Goal: Find specific page/section: Find specific page/section

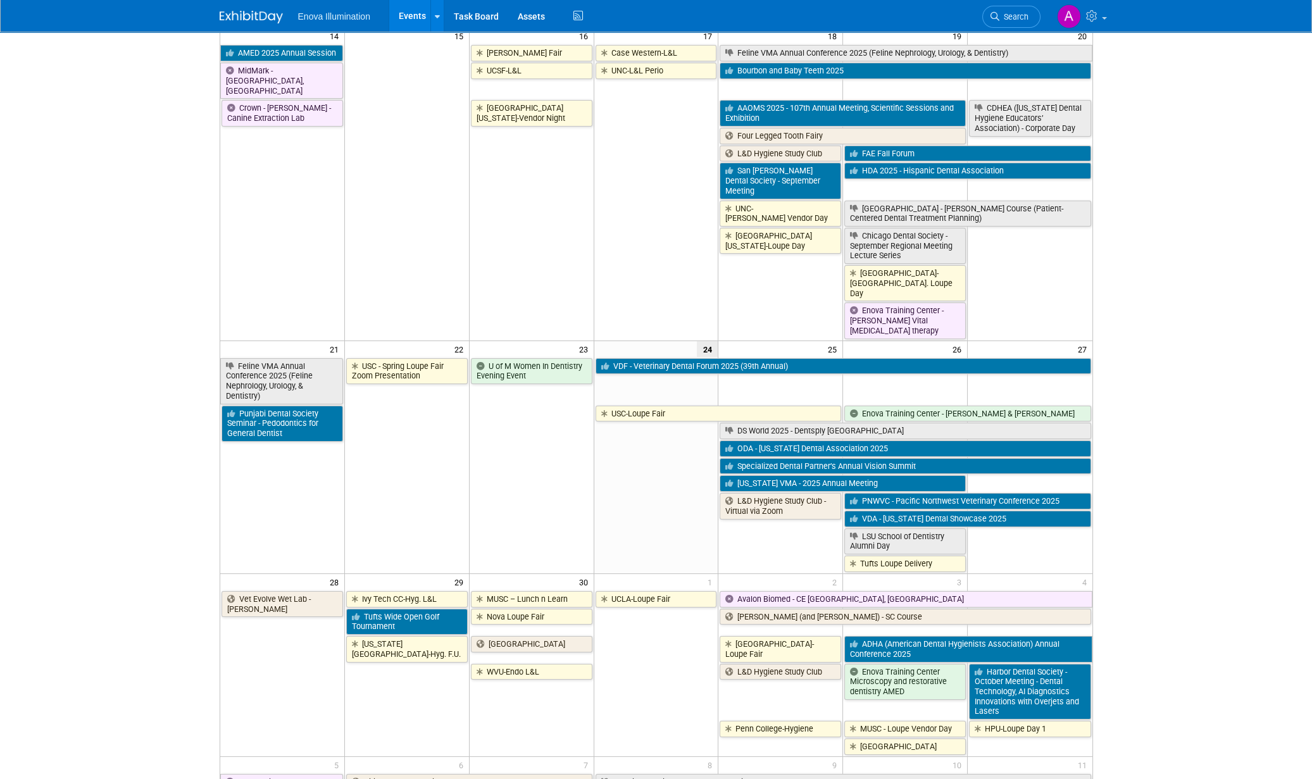
scroll to position [587, 0]
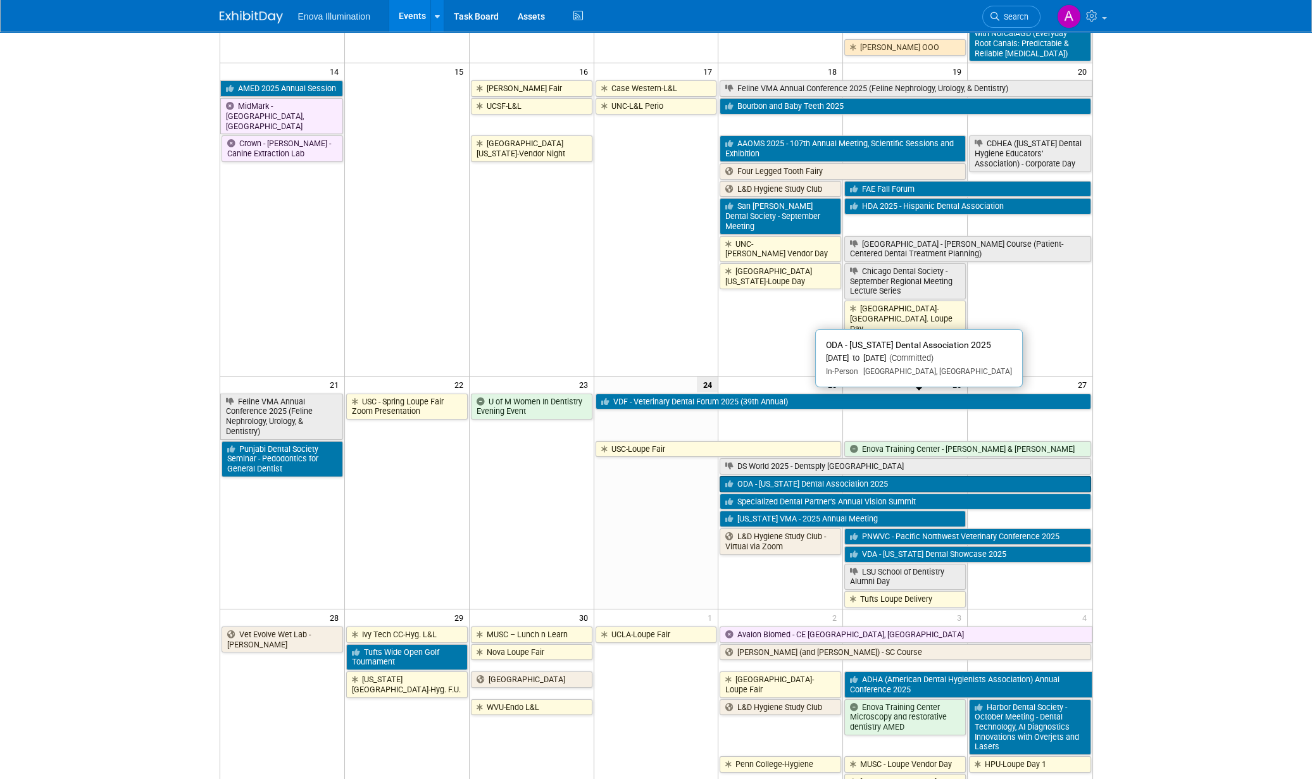
click at [773, 476] on link "ODA - [US_STATE] Dental Association 2025" at bounding box center [905, 484] width 371 height 16
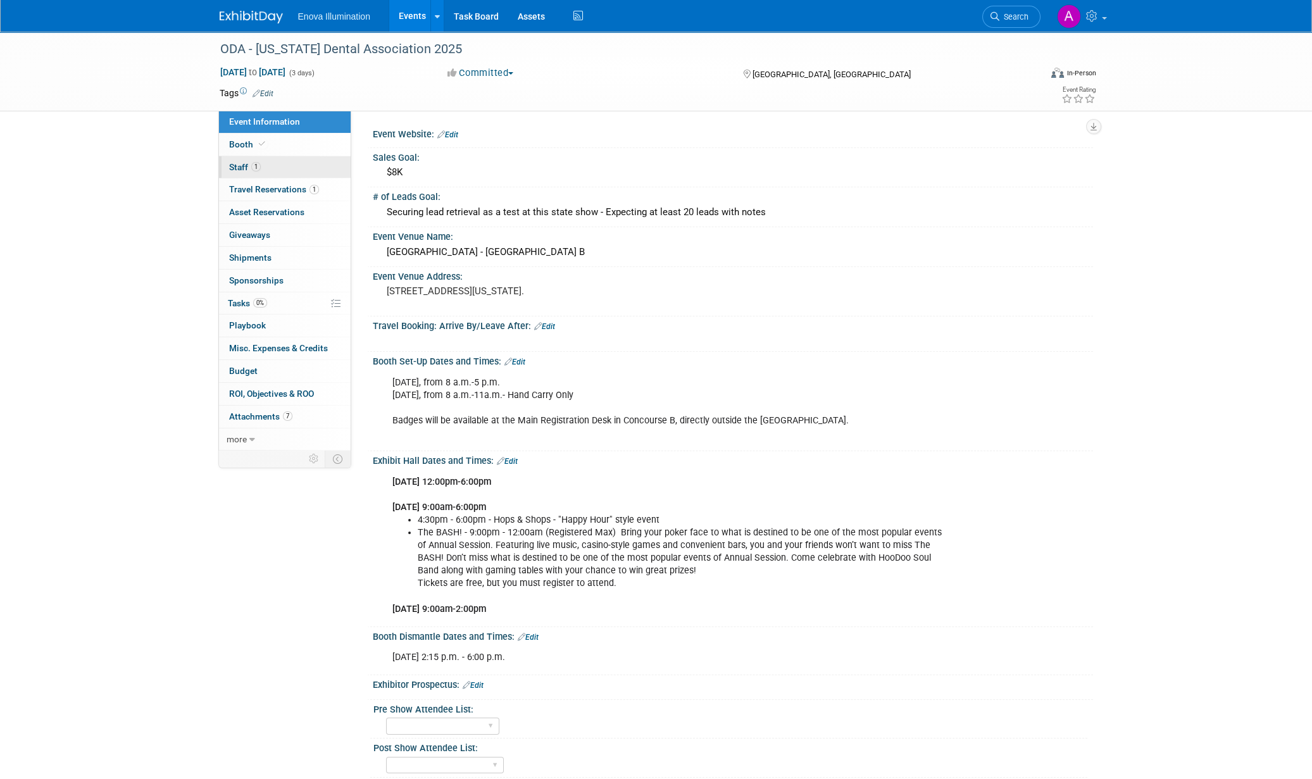
click at [267, 159] on link "1 Staff 1" at bounding box center [285, 167] width 132 height 22
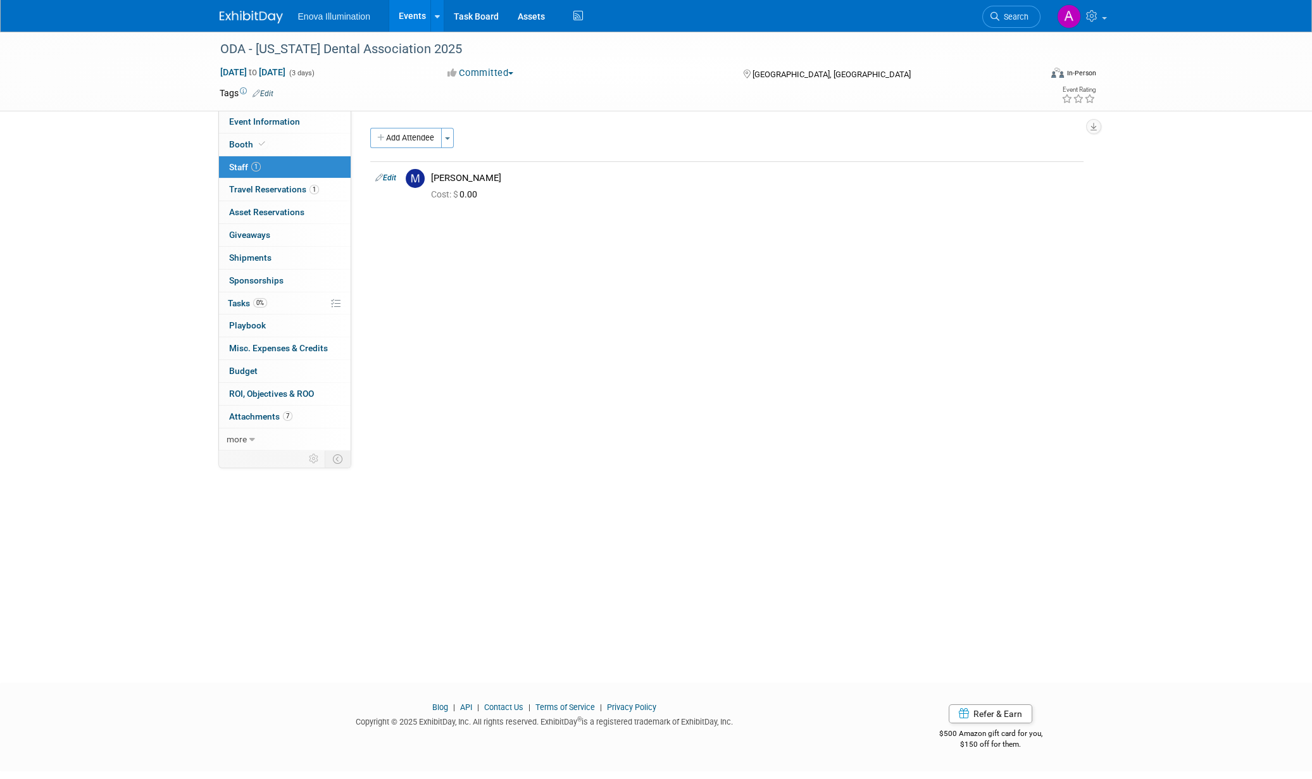
click at [263, 11] on img at bounding box center [251, 17] width 63 height 13
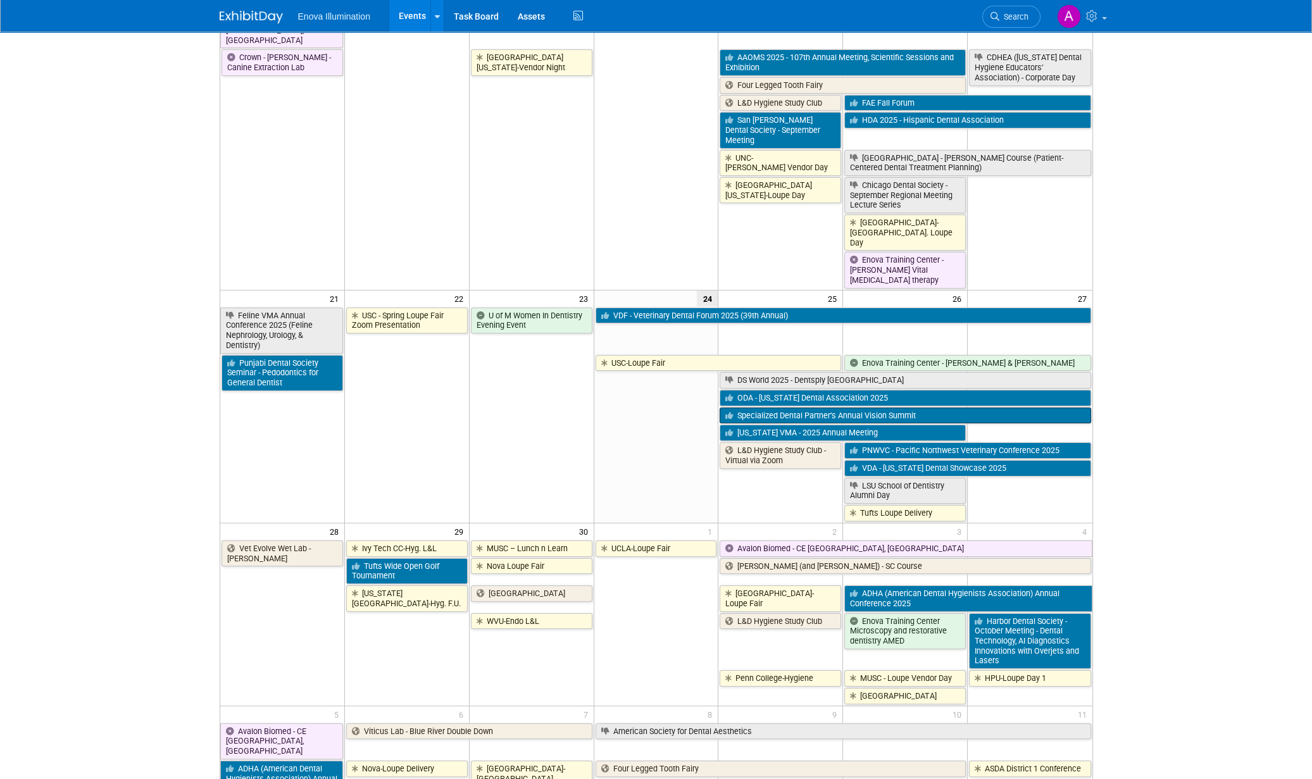
scroll to position [675, 0]
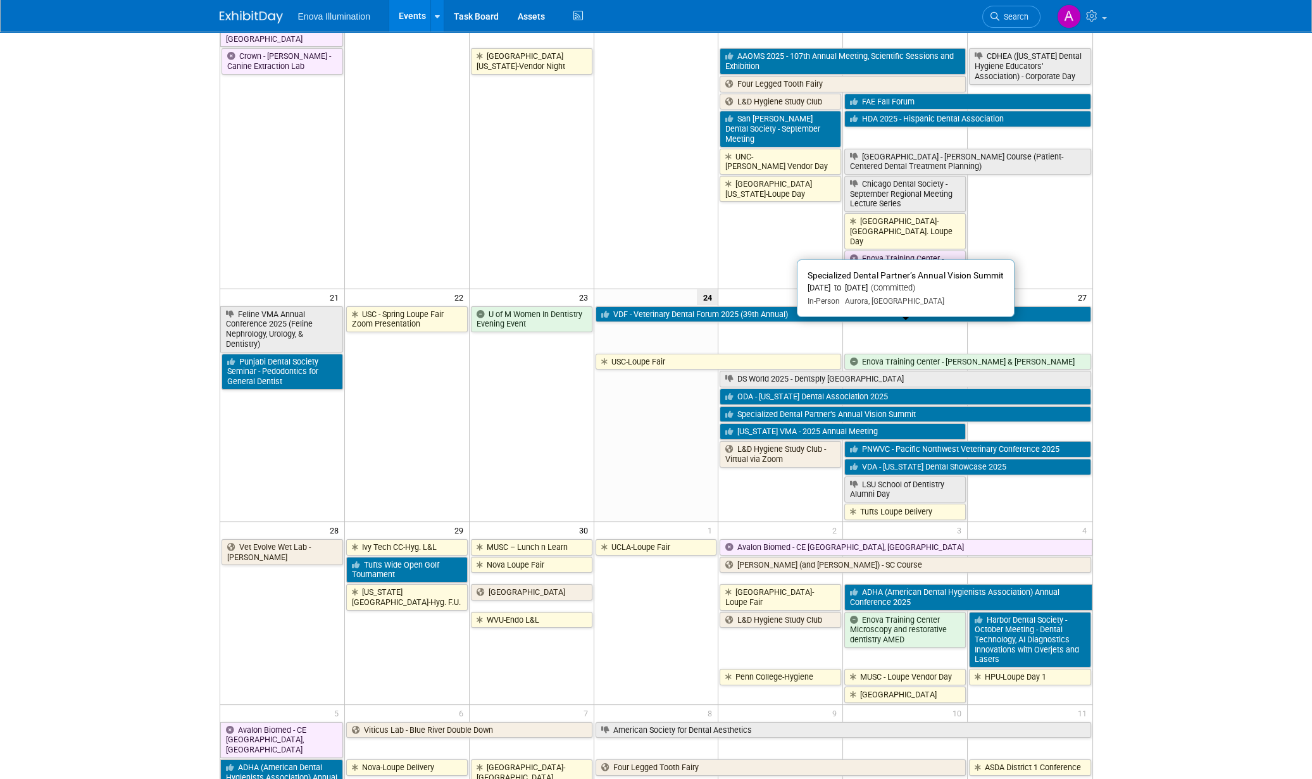
click at [712, 413] on td at bounding box center [656, 445] width 125 height 151
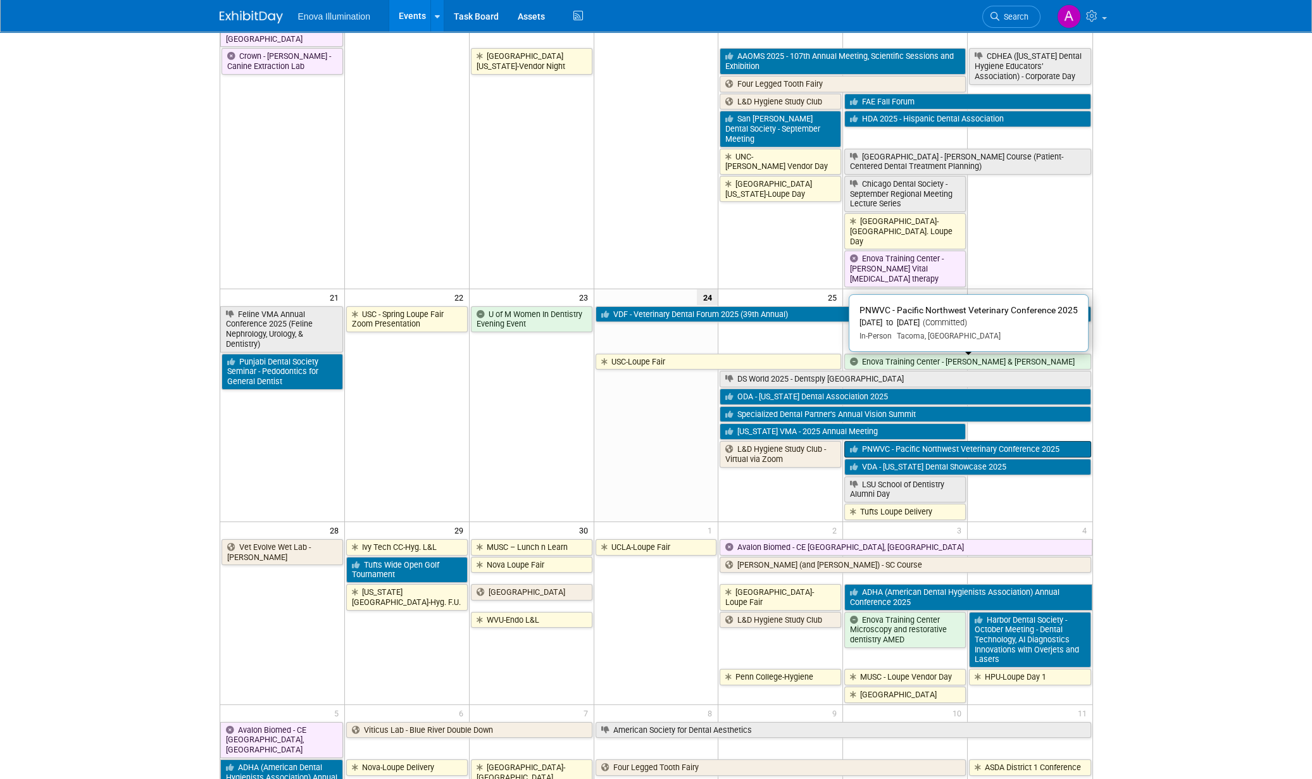
click at [975, 441] on link "PNWVC - Pacific Northwest Veterinary Conference 2025" at bounding box center [967, 449] width 246 height 16
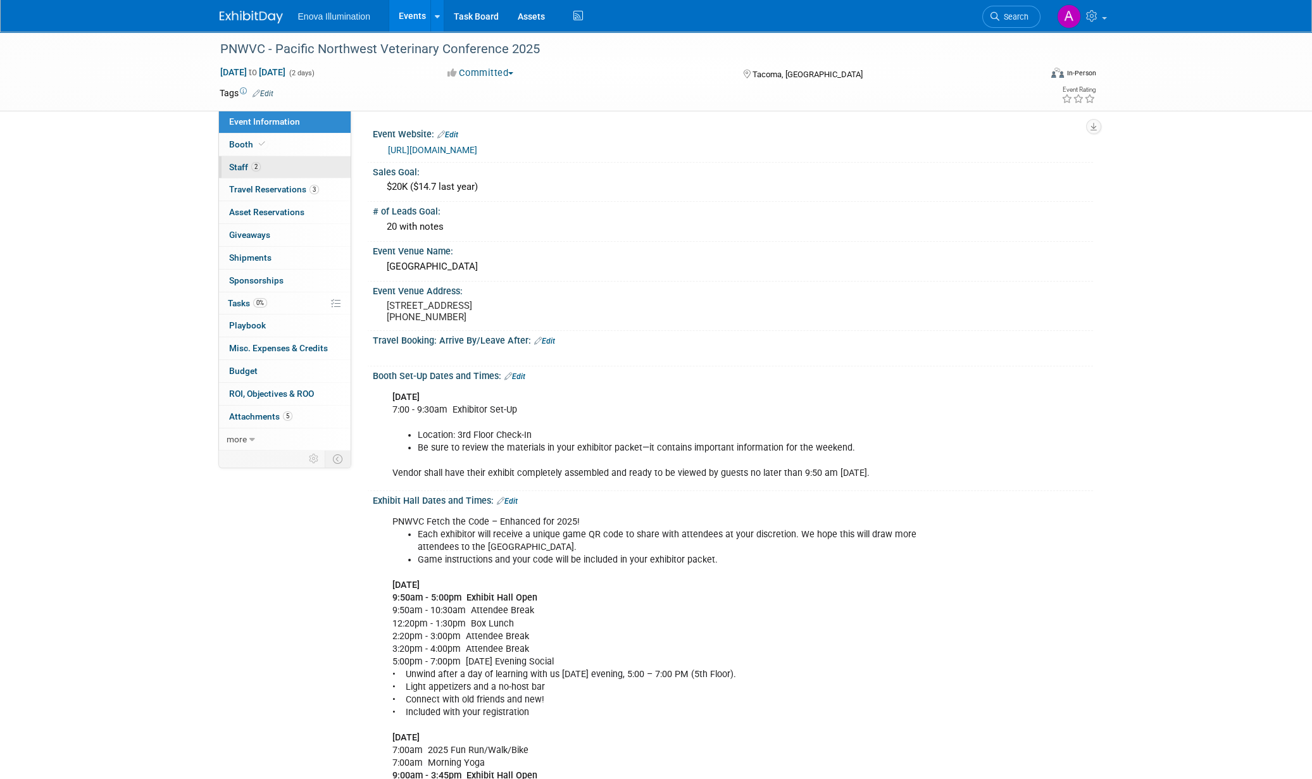
click at [314, 172] on link "2 Staff 2" at bounding box center [285, 167] width 132 height 22
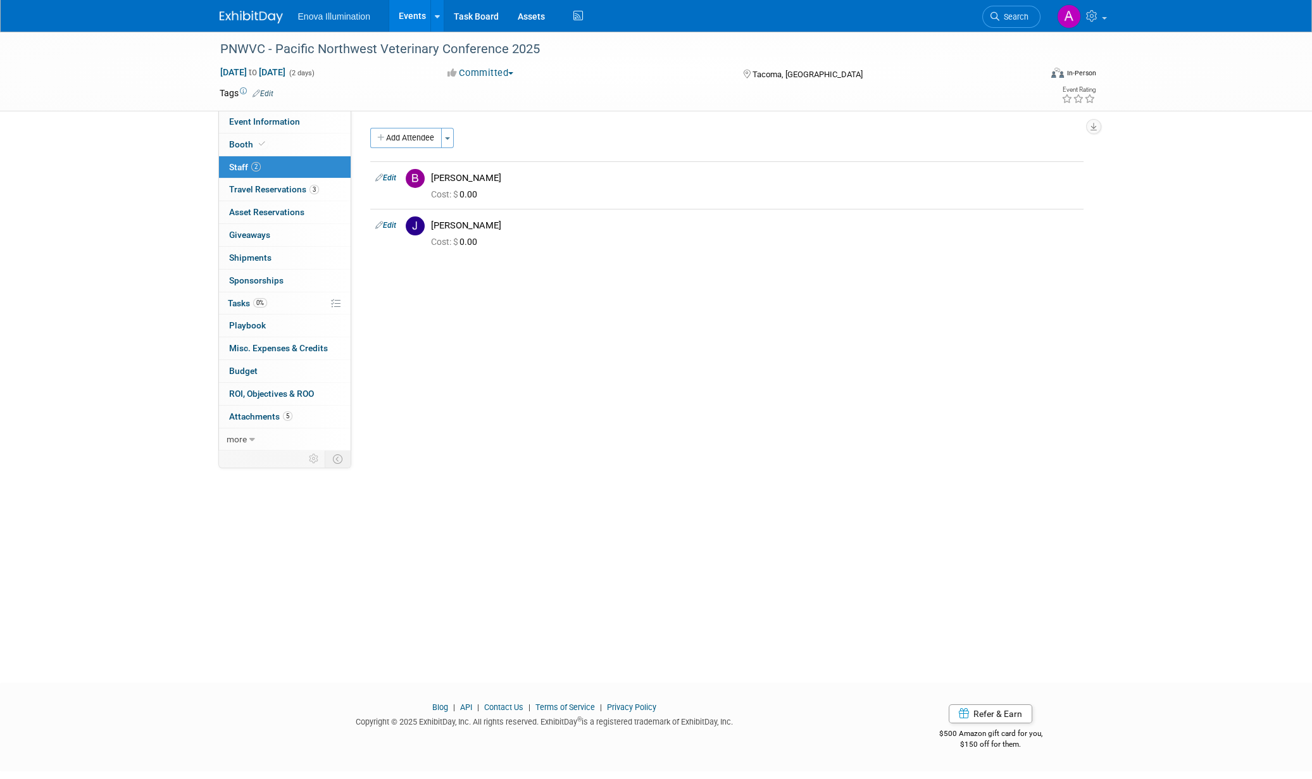
click at [254, 13] on img at bounding box center [251, 17] width 63 height 13
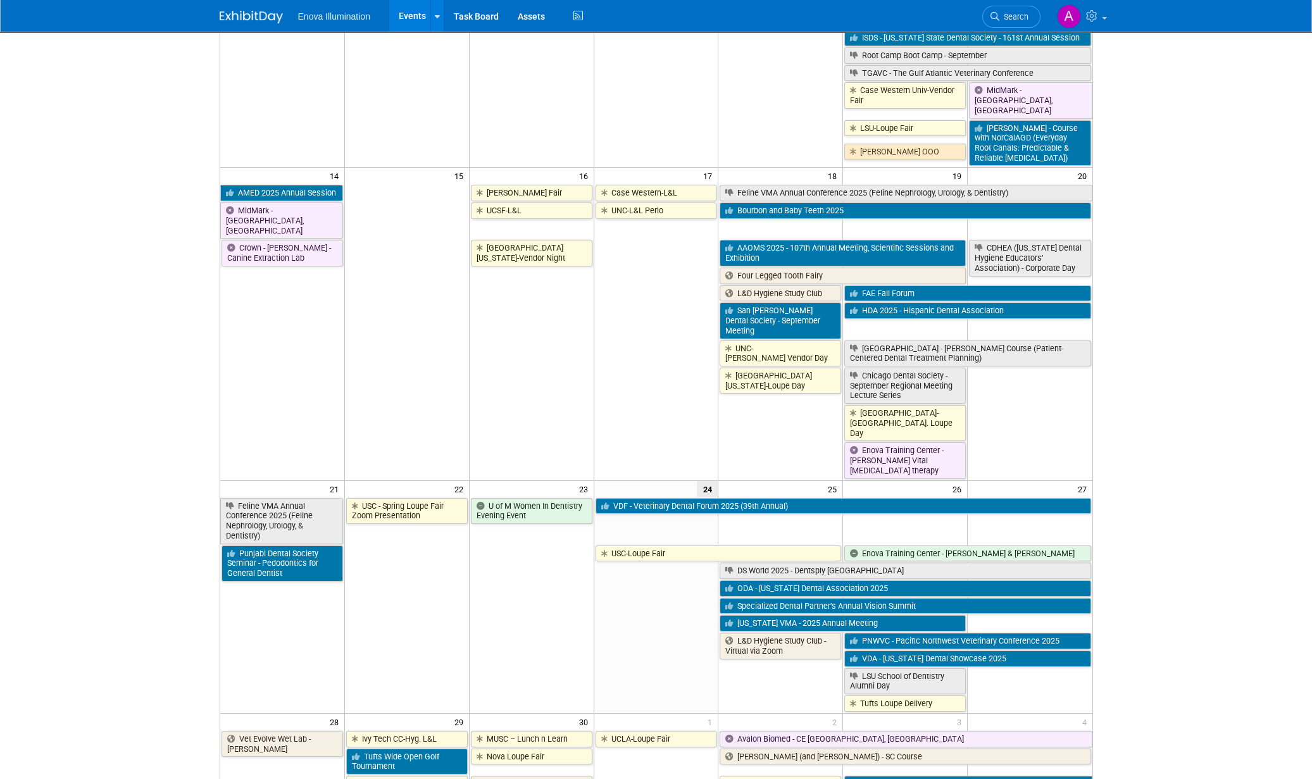
scroll to position [590, 0]
